Goal: Task Accomplishment & Management: Manage account settings

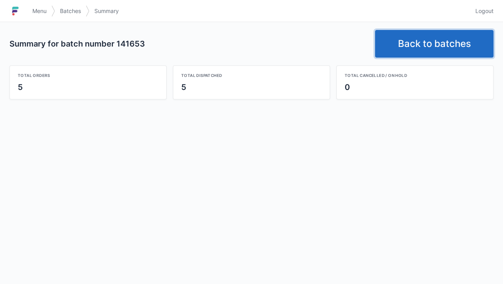
click at [423, 38] on link "Back to batches" at bounding box center [434, 44] width 118 height 28
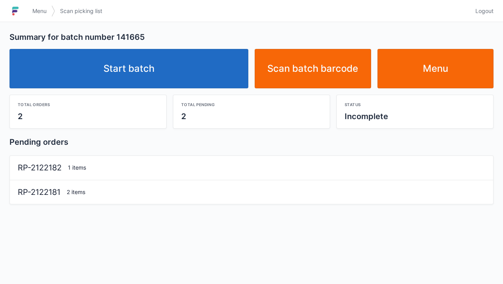
click at [121, 90] on div "Total orders 2 Total pending 2 Status Incomplete" at bounding box center [251, 108] width 490 height 40
click at [148, 73] on link "Start batch" at bounding box center [128, 68] width 239 height 39
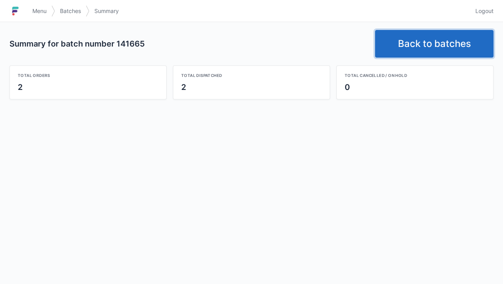
click at [440, 45] on link "Back to batches" at bounding box center [434, 44] width 118 height 28
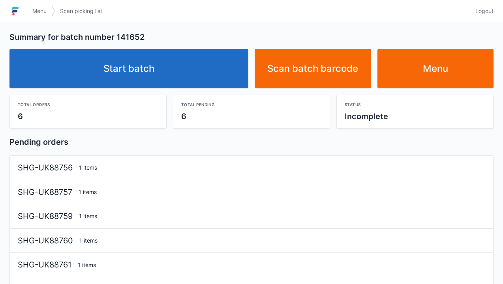
click at [146, 77] on link "Start batch" at bounding box center [128, 68] width 239 height 39
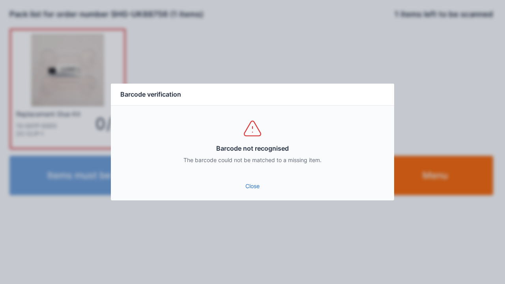
click at [255, 191] on link "Close" at bounding box center [252, 186] width 271 height 14
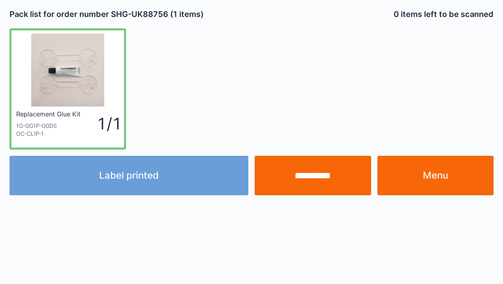
click at [142, 178] on div "Label printed" at bounding box center [128, 175] width 245 height 39
click at [154, 184] on div "Label printed" at bounding box center [128, 175] width 245 height 39
click at [162, 184] on div "Label printed" at bounding box center [128, 175] width 245 height 39
click at [164, 185] on div "Label printed" at bounding box center [128, 175] width 245 height 39
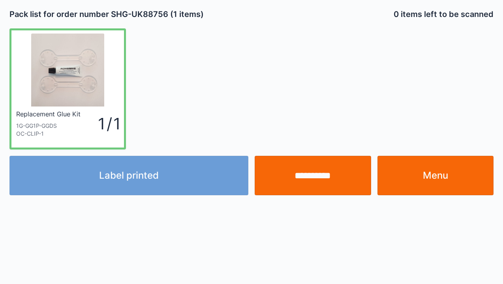
click at [172, 184] on div "Label printed" at bounding box center [128, 175] width 245 height 39
click at [176, 183] on div "Label printed" at bounding box center [128, 175] width 245 height 39
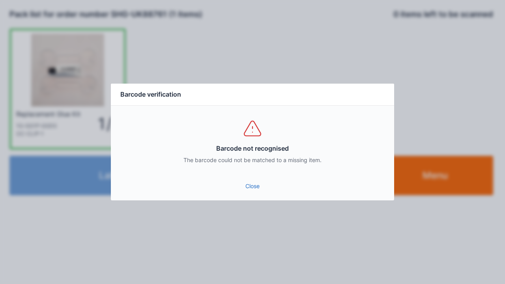
click at [252, 189] on link "Close" at bounding box center [252, 186] width 271 height 14
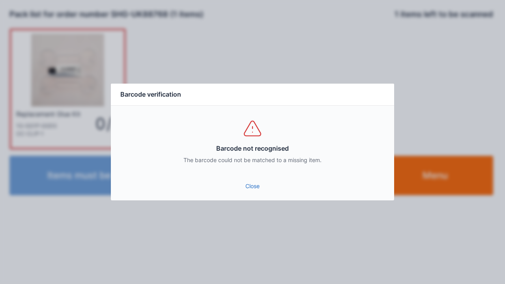
click at [247, 189] on link "Close" at bounding box center [252, 186] width 271 height 14
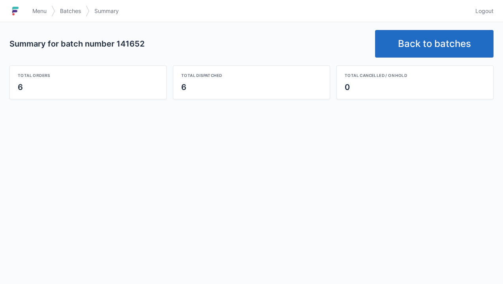
click at [421, 47] on link "Back to batches" at bounding box center [434, 44] width 118 height 28
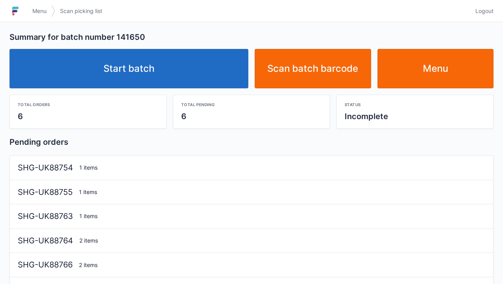
click at [163, 79] on link "Start batch" at bounding box center [128, 68] width 239 height 39
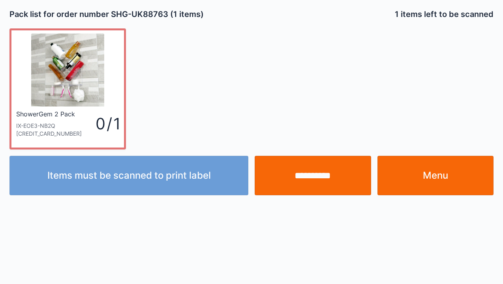
click at [442, 174] on link "Menu" at bounding box center [435, 175] width 116 height 39
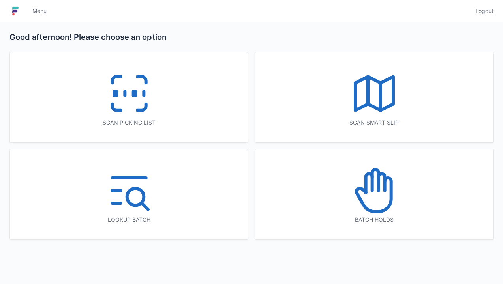
click at [373, 203] on icon at bounding box center [374, 190] width 51 height 51
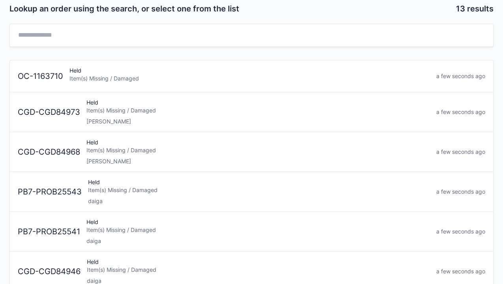
scroll to position [28, 0]
click at [168, 159] on div "[PERSON_NAME]" at bounding box center [257, 161] width 343 height 8
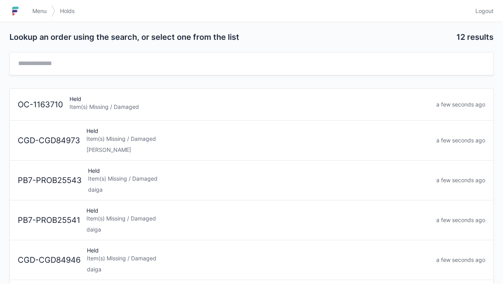
click at [95, 147] on div "[PERSON_NAME]" at bounding box center [257, 150] width 343 height 8
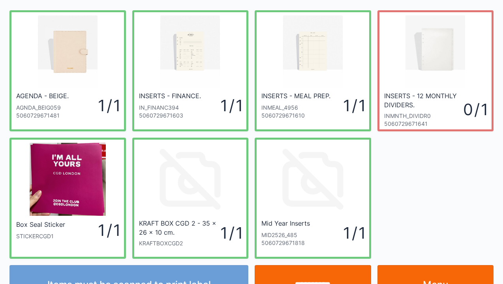
scroll to position [46, 0]
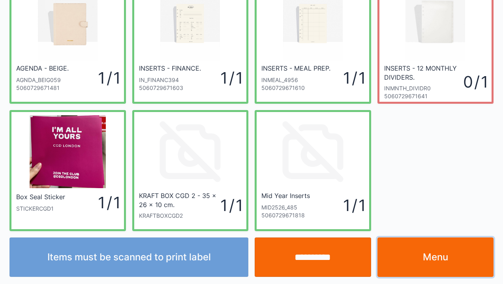
click at [438, 262] on link "Menu" at bounding box center [435, 257] width 116 height 39
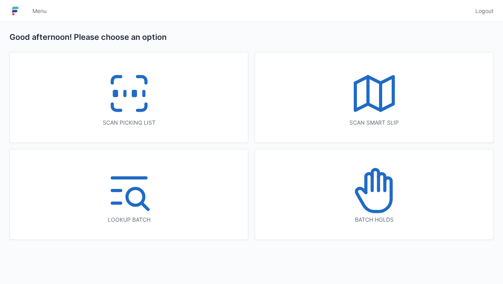
click at [377, 196] on icon at bounding box center [374, 190] width 51 height 51
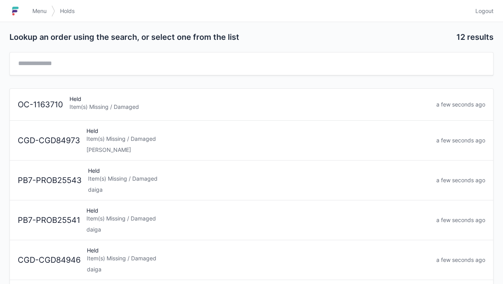
click at [44, 13] on span "Menu" at bounding box center [39, 11] width 14 height 8
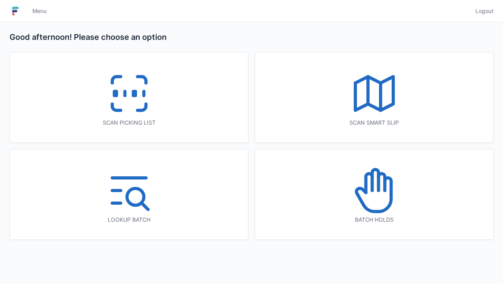
click at [126, 109] on icon at bounding box center [129, 93] width 51 height 51
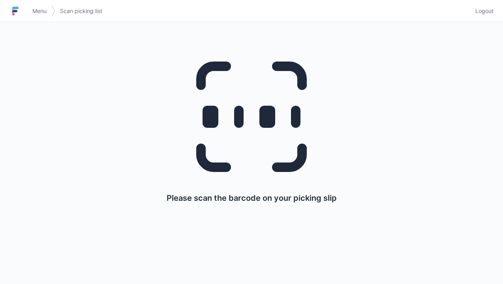
click at [47, 13] on span "Menu" at bounding box center [39, 11] width 14 height 8
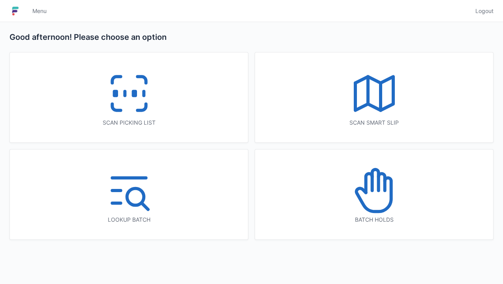
click at [375, 204] on icon at bounding box center [374, 190] width 51 height 51
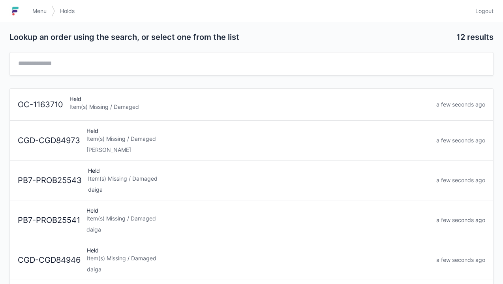
click at [134, 148] on div "[PERSON_NAME]" at bounding box center [257, 150] width 343 height 8
click at [208, 109] on div "Item(s) Missing / Damaged" at bounding box center [249, 107] width 360 height 8
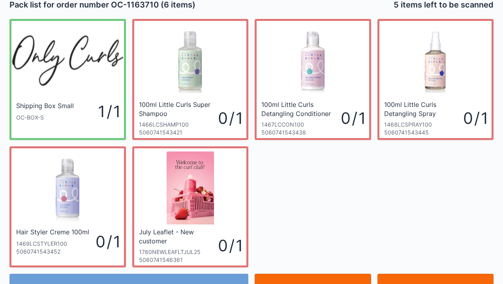
scroll to position [46, 0]
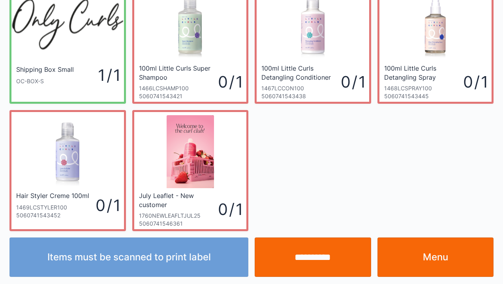
click at [316, 253] on input "**********" at bounding box center [312, 257] width 116 height 39
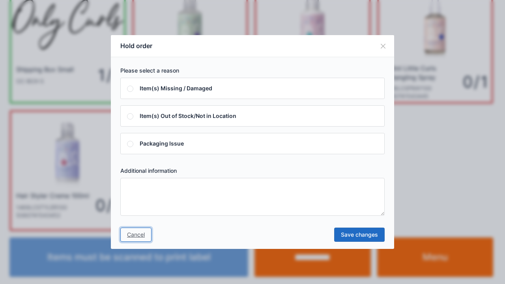
click at [134, 240] on link "Cancel" at bounding box center [135, 235] width 31 height 14
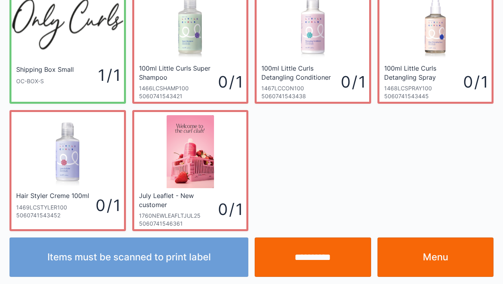
click at [435, 262] on link "Menu" at bounding box center [435, 257] width 116 height 39
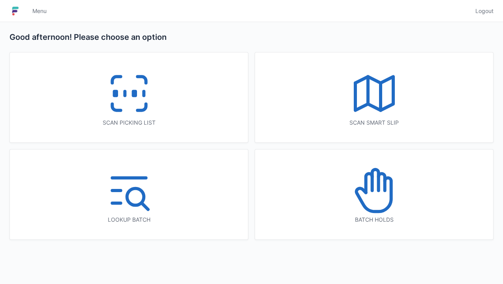
click at [371, 186] on icon at bounding box center [368, 183] width 6 height 19
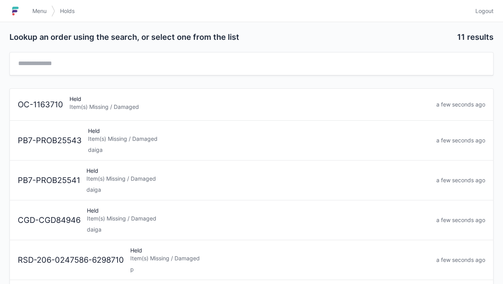
click at [105, 108] on div "Item(s) Missing / Damaged" at bounding box center [249, 107] width 360 height 8
